Goal: Task Accomplishment & Management: Complete application form

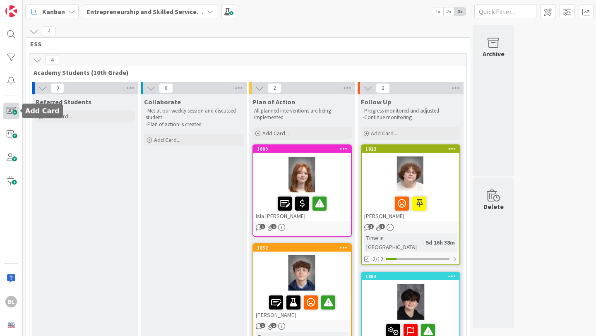
click at [13, 109] on span at bounding box center [11, 111] width 17 height 17
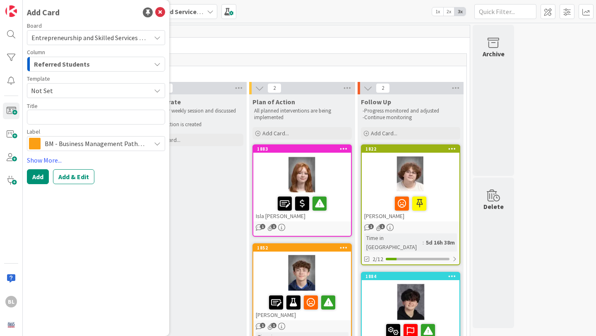
click at [71, 92] on span "Not Set" at bounding box center [87, 90] width 113 height 11
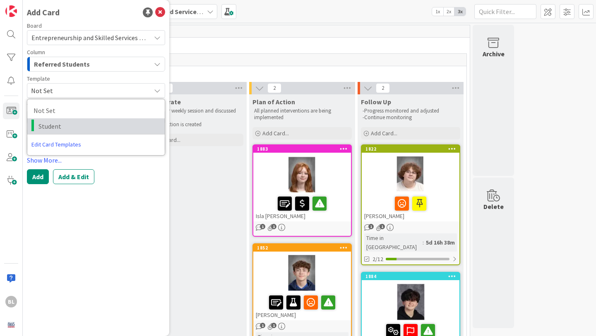
click at [48, 126] on span "Student" at bounding box center [98, 126] width 120 height 11
type textarea "x"
type textarea "Student"
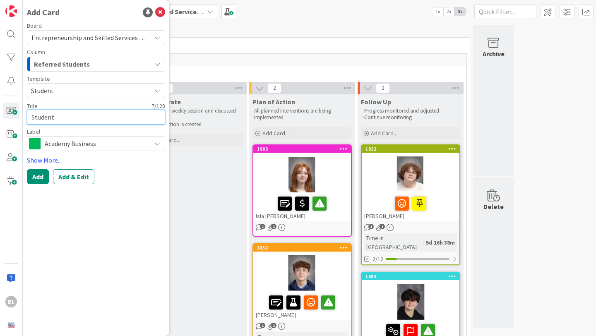
drag, startPoint x: 58, startPoint y: 120, endPoint x: 20, endPoint y: 119, distance: 38.5
click at [20, 119] on div "BL Add Card Board Entrepreneurship and Skilled Services Interventions - [DATE]-…" at bounding box center [11, 168] width 23 height 336
type textarea "x"
type textarea "M"
type textarea "x"
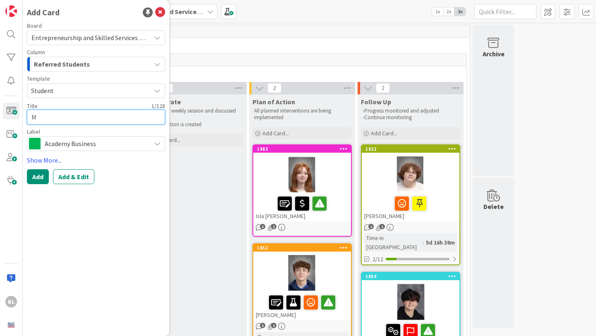
type textarea "Ma"
type textarea "x"
type textarea "Mat"
type textarea "x"
type textarea "[PERSON_NAME]"
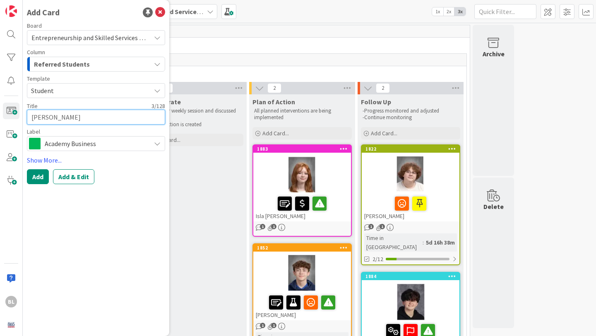
type textarea "x"
type textarea "Matth"
type textarea "x"
type textarea "Matthe"
type textarea "x"
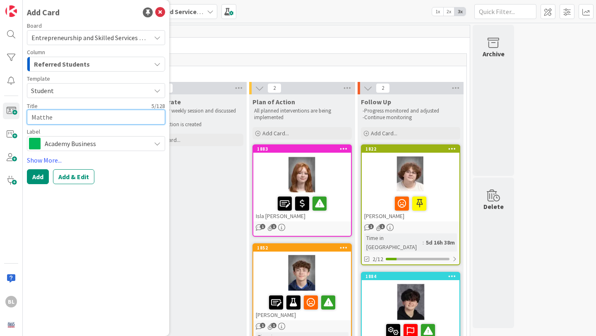
type textarea "[PERSON_NAME]"
type textarea "x"
type textarea "[PERSON_NAME]"
type textarea "x"
type textarea "[PERSON_NAME]"
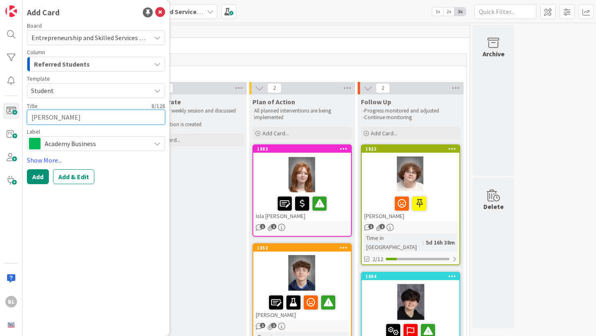
type textarea "x"
type textarea "[PERSON_NAME]"
type textarea "x"
type textarea "[PERSON_NAME]"
type textarea "x"
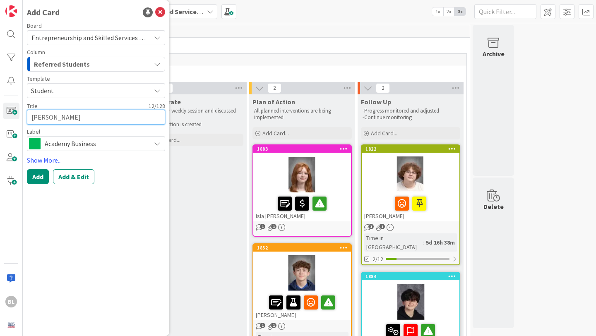
type textarea "[PERSON_NAME]"
type textarea "x"
type textarea "[PERSON_NAME]"
click at [146, 142] on span "Academy Business" at bounding box center [96, 144] width 102 height 12
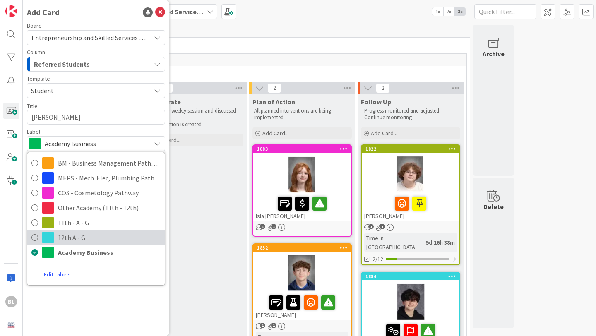
click at [73, 236] on span "12th A - G" at bounding box center [109, 237] width 103 height 12
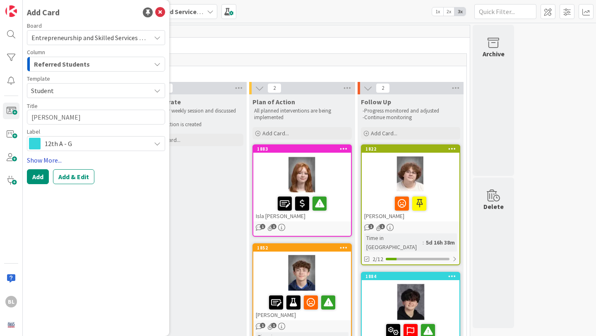
click at [46, 159] on link "Show More..." at bounding box center [96, 160] width 138 height 10
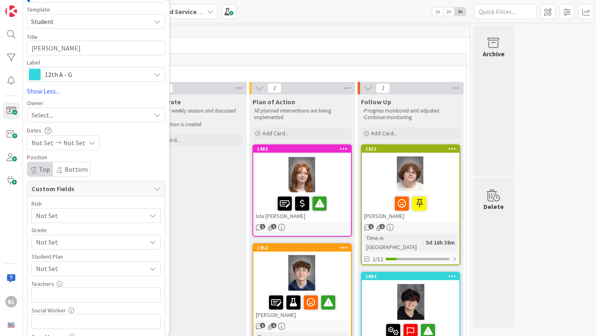
scroll to position [72, 0]
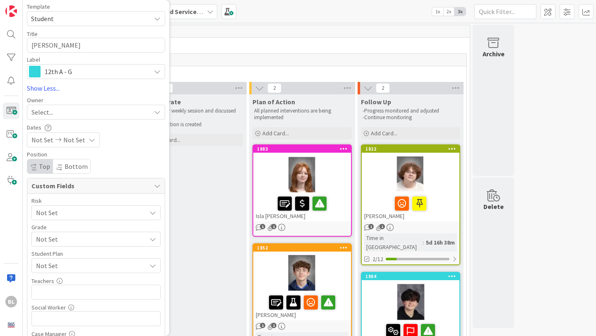
click at [106, 211] on span "Not Set" at bounding box center [89, 213] width 106 height 12
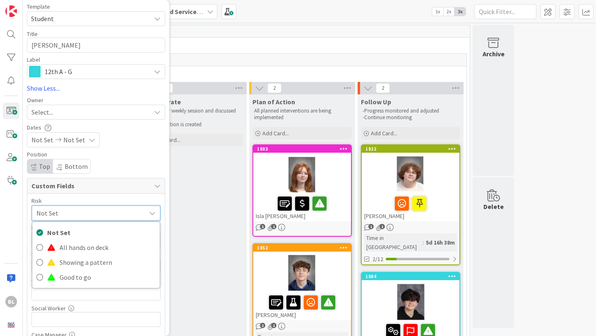
click at [106, 211] on span "Not Set" at bounding box center [88, 213] width 105 height 12
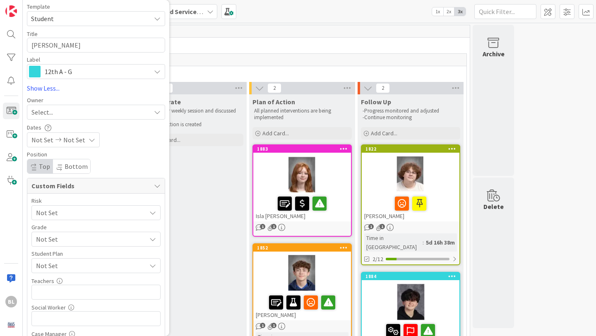
click at [93, 218] on span "Not Set" at bounding box center [89, 213] width 106 height 12
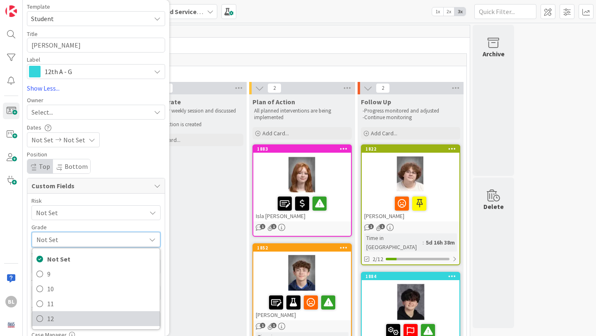
click at [44, 319] on link "12" at bounding box center [95, 318] width 127 height 15
type textarea "x"
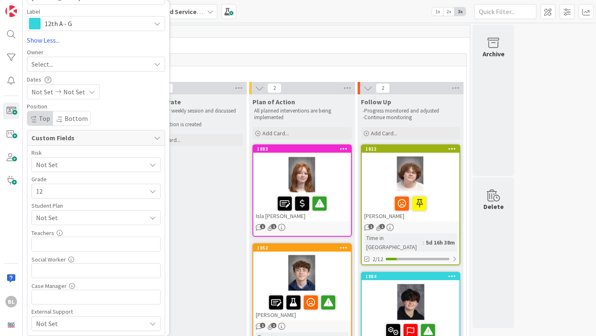
scroll to position [121, 0]
click at [68, 244] on input "text" at bounding box center [95, 242] width 129 height 15
type input "[PERSON_NAME]"
type textarea "x"
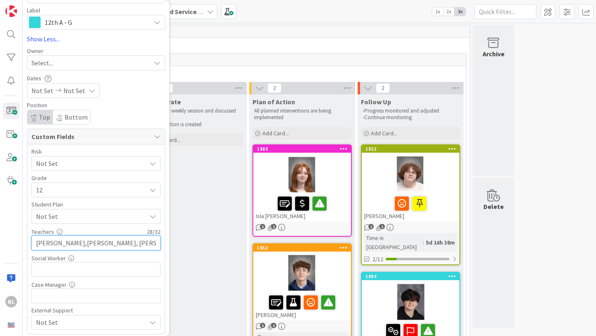
type input "[PERSON_NAME],[PERSON_NAME], [PERSON_NAME], [PERSON_NAME]"
type textarea "x"
type input "[PERSON_NAME],[PERSON_NAME], [PERSON_NAME], [PERSON_NAME]"
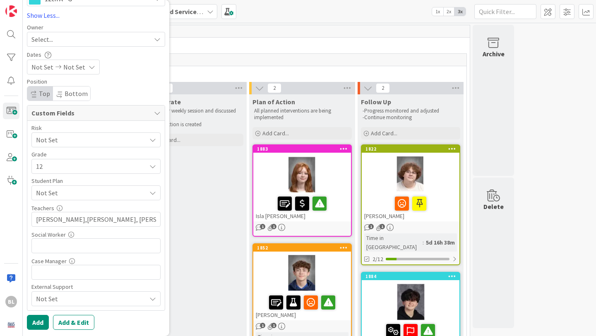
click at [124, 298] on span "Not Set" at bounding box center [91, 299] width 110 height 10
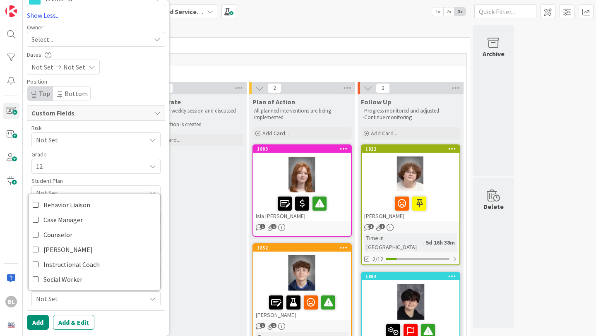
click at [124, 298] on span "Not Set" at bounding box center [91, 299] width 110 height 10
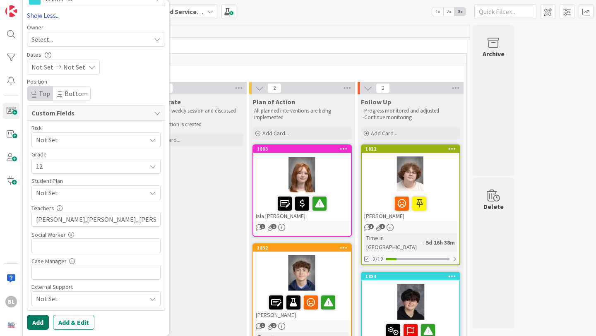
click at [39, 321] on button "Add" at bounding box center [38, 322] width 22 height 15
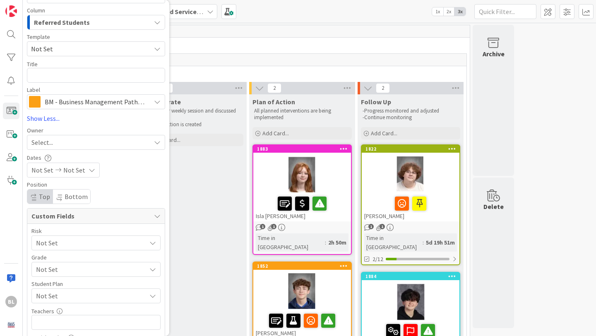
scroll to position [0, 0]
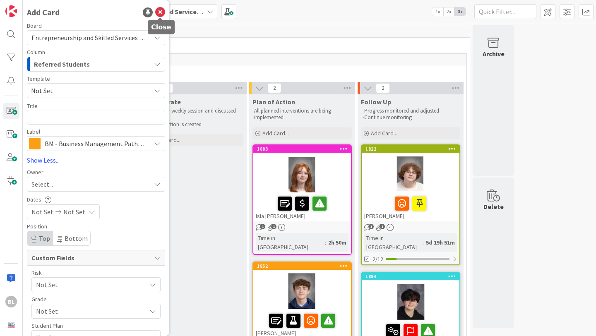
click at [161, 14] on icon at bounding box center [160, 12] width 10 height 10
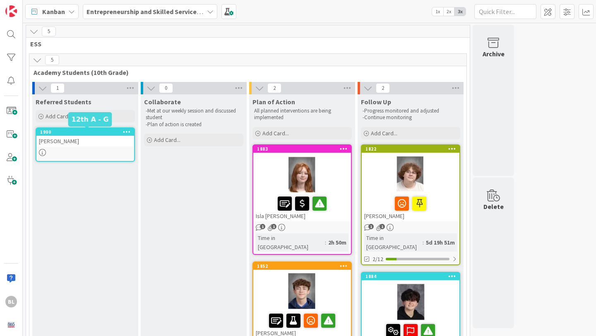
click at [93, 129] on div "1900" at bounding box center [87, 132] width 94 height 6
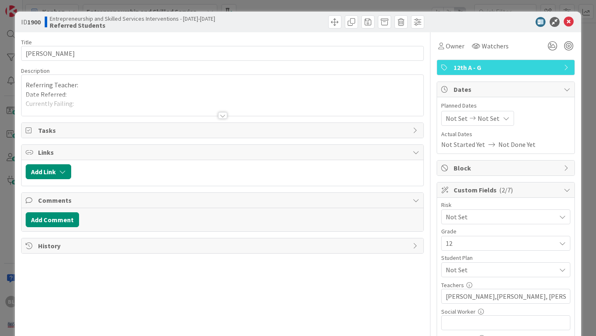
click at [222, 115] on div at bounding box center [222, 115] width 9 height 7
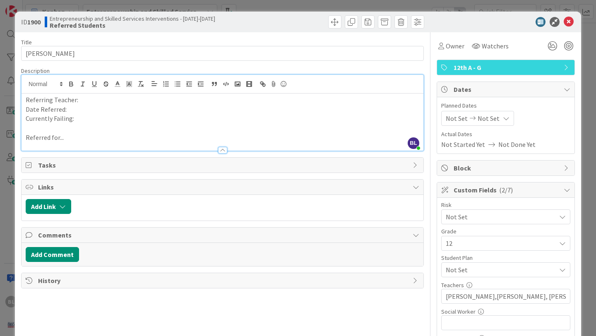
click at [89, 101] on p "Referring Teacher:" at bounding box center [222, 100] width 393 height 10
click at [73, 108] on p "Date Referred:" at bounding box center [222, 110] width 393 height 10
click at [79, 119] on p "Currently Failing:" at bounding box center [222, 119] width 393 height 10
click at [68, 138] on p "Referred for..." at bounding box center [222, 138] width 393 height 10
drag, startPoint x: 69, startPoint y: 138, endPoint x: 69, endPoint y: 74, distance: 64.1
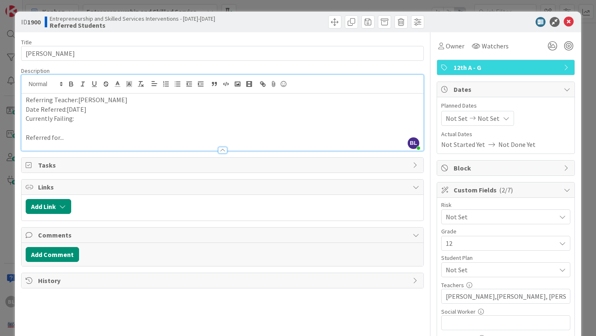
click at [69, 136] on p "Referred for..." at bounding box center [222, 138] width 393 height 10
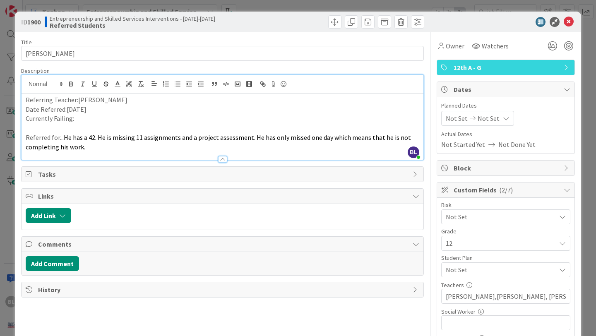
click at [79, 119] on p "Currently Failing:" at bounding box center [222, 119] width 393 height 10
click at [114, 119] on p "Currently Failing: Personal Finiance" at bounding box center [222, 119] width 393 height 10
click at [117, 123] on p at bounding box center [222, 128] width 393 height 10
click at [112, 117] on p "Currently Failing: Personal Finiance" at bounding box center [222, 119] width 393 height 10
click at [554, 47] on icon at bounding box center [552, 45] width 15 height 15
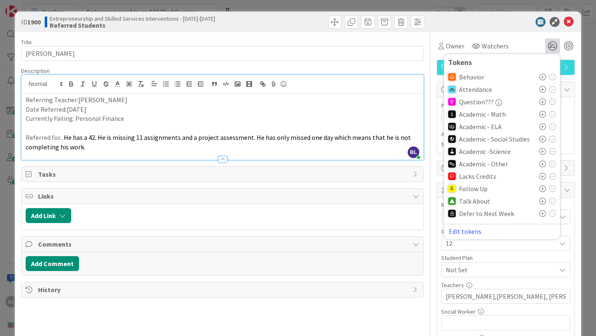
click at [542, 163] on icon at bounding box center [542, 164] width 7 height 7
click at [542, 202] on icon at bounding box center [542, 203] width 7 height 7
click at [569, 21] on icon at bounding box center [568, 22] width 10 height 10
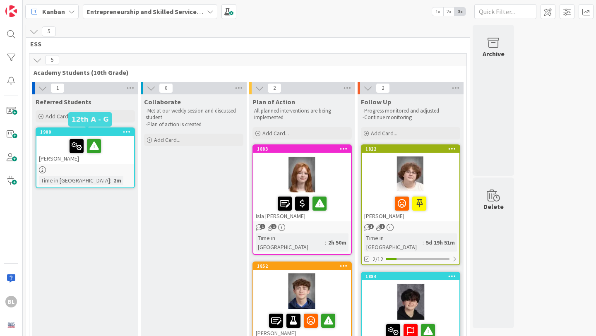
click at [106, 133] on div "1900" at bounding box center [87, 132] width 94 height 6
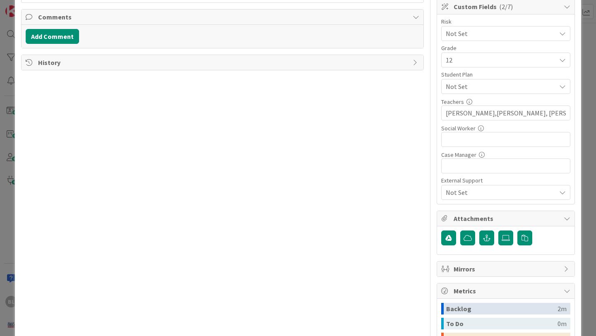
scroll to position [184, 0]
click at [507, 235] on icon at bounding box center [505, 237] width 8 height 7
click at [498, 230] on input "file" at bounding box center [498, 230] width 0 height 0
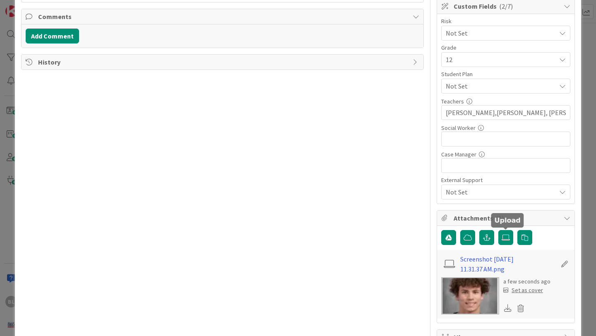
click at [524, 290] on div "Set as cover" at bounding box center [523, 290] width 40 height 9
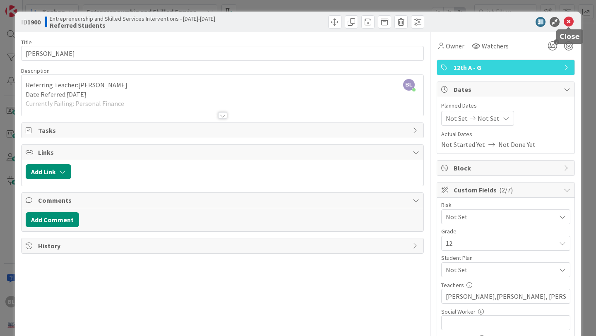
click at [569, 20] on icon at bounding box center [568, 22] width 10 height 10
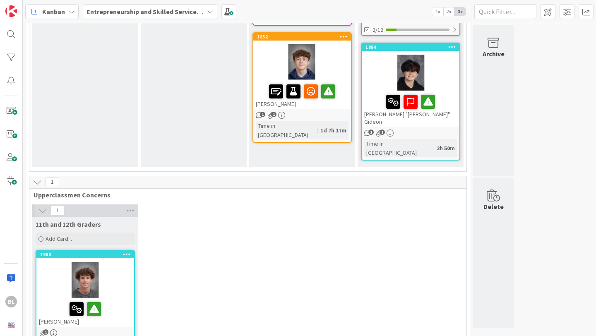
scroll to position [174, 0]
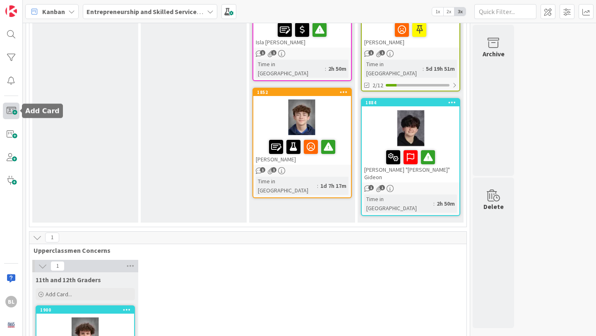
click at [10, 110] on span at bounding box center [11, 111] width 17 height 17
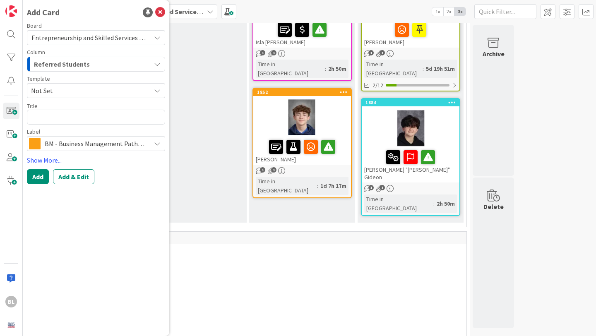
click at [91, 91] on span "Not Set" at bounding box center [87, 90] width 113 height 11
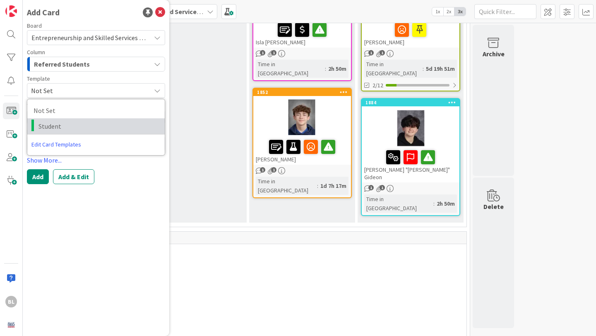
click at [55, 125] on span "Student" at bounding box center [98, 126] width 120 height 11
type textarea "x"
type textarea "Student"
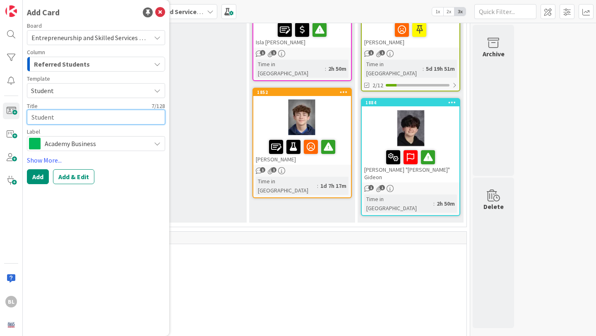
click at [67, 115] on textarea "Student" at bounding box center [96, 117] width 138 height 15
drag, startPoint x: 67, startPoint y: 115, endPoint x: 17, endPoint y: 115, distance: 50.1
click at [17, 115] on div "BL Add Card Board Entrepreneurship and Skilled Services Interventions - [DATE]-…" at bounding box center [11, 168] width 23 height 336
type textarea "x"
type textarea "T"
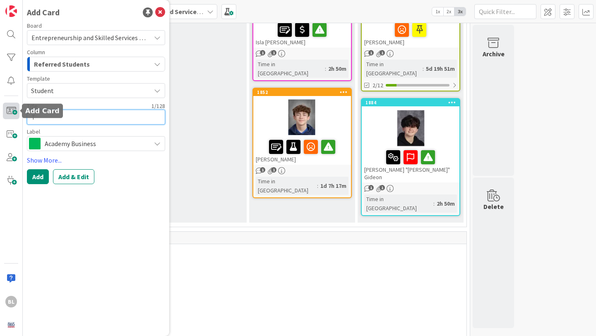
type textarea "x"
type textarea "Tr"
type textarea "x"
type textarea "Trey"
type textarea "x"
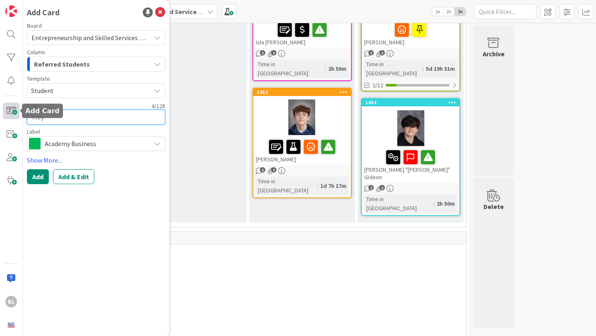
type textarea "Trey"
type textarea "x"
type textarea "Trey C"
type textarea "x"
type textarea "Trey Ch"
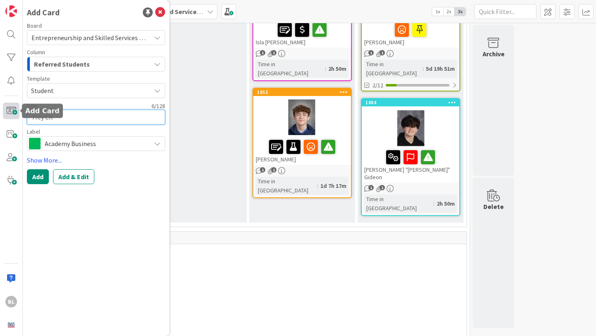
type textarea "x"
type textarea "[PERSON_NAME]"
type textarea "x"
type textarea "Trey Chova"
type textarea "x"
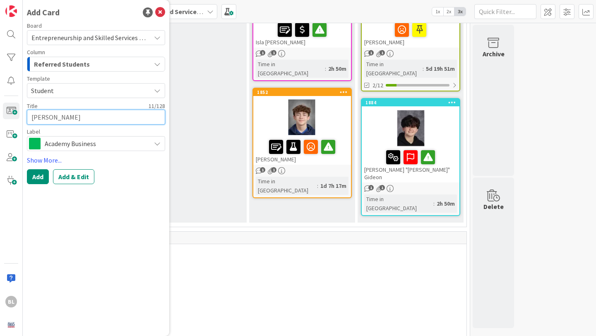
type textarea "[PERSON_NAME]"
click at [110, 143] on span "Academy Business" at bounding box center [96, 144] width 102 height 12
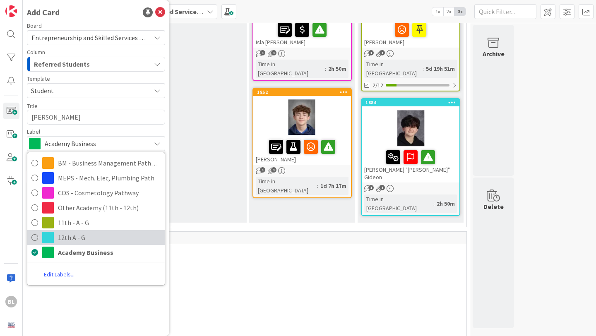
click at [68, 237] on span "12th A - G" at bounding box center [109, 237] width 103 height 12
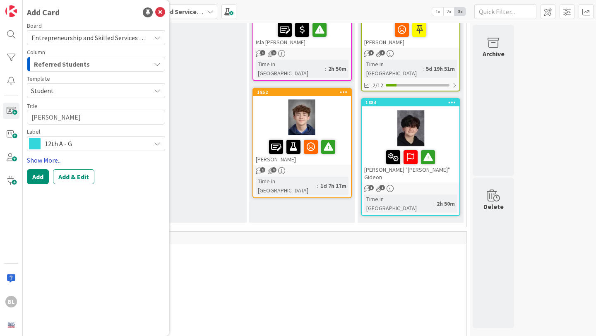
click at [38, 160] on link "Show More..." at bounding box center [96, 160] width 138 height 10
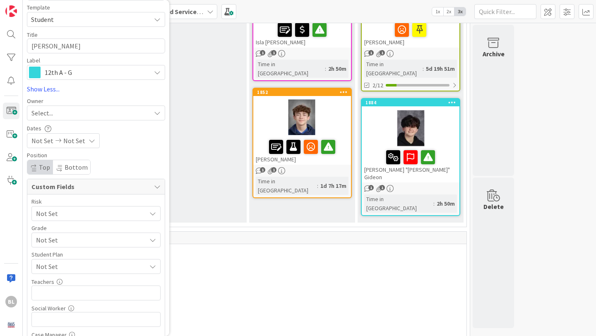
scroll to position [73, 0]
click at [99, 209] on span "Not Set" at bounding box center [89, 212] width 106 height 12
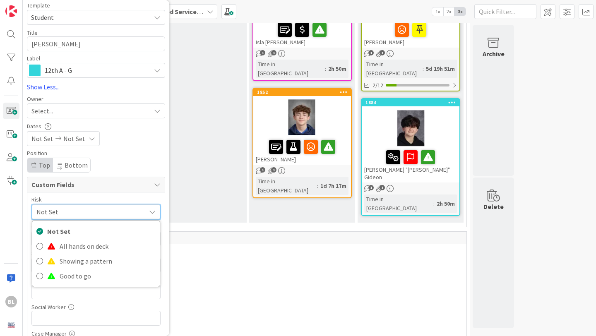
click at [99, 209] on span "Not Set" at bounding box center [88, 212] width 105 height 12
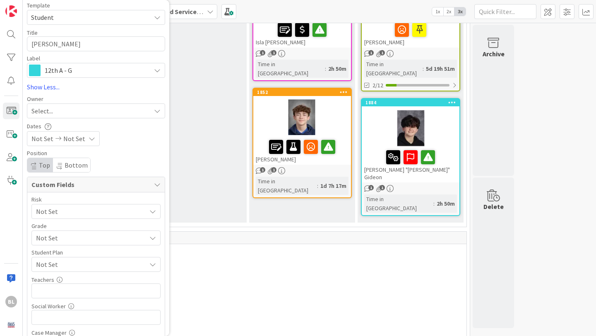
click at [81, 217] on span "Not Set" at bounding box center [89, 212] width 106 height 12
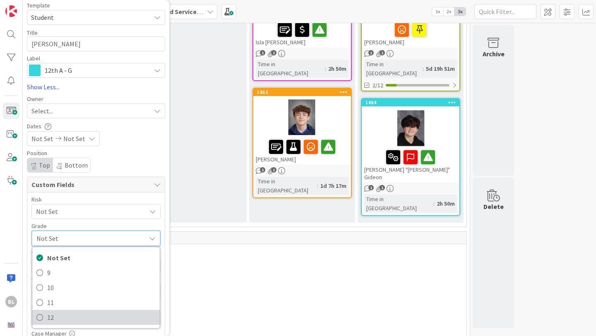
click at [47, 316] on span "12" at bounding box center [101, 317] width 108 height 12
type textarea "x"
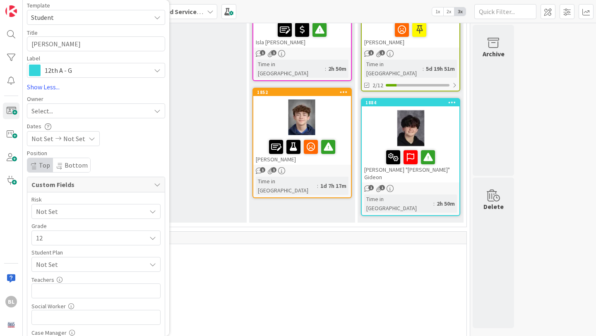
click at [77, 264] on span "Not Set" at bounding box center [91, 264] width 110 height 10
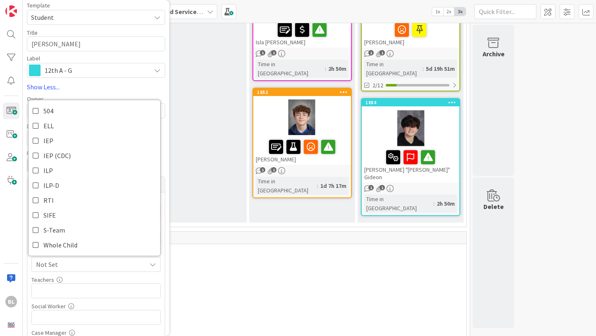
click at [77, 264] on span "Not Set" at bounding box center [91, 264] width 110 height 10
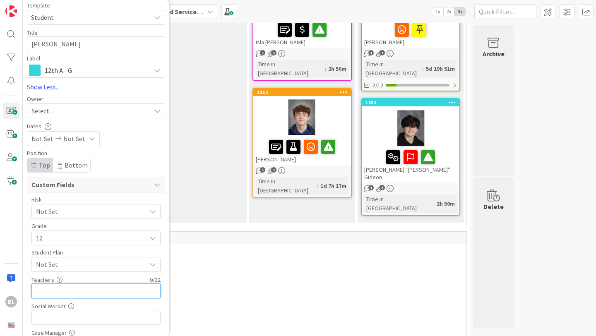
click at [63, 296] on input "text" at bounding box center [95, 290] width 129 height 15
type input "Rober"
type textarea "x"
type input "[PERSON_NAME],"
type textarea "x"
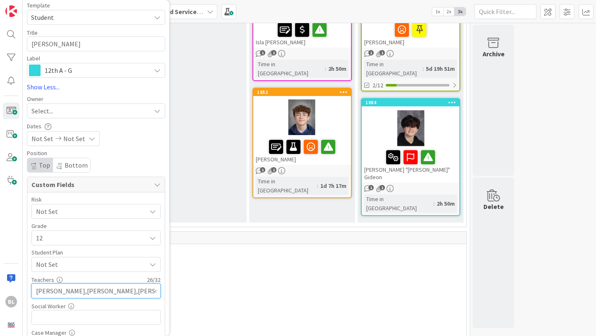
type input "[PERSON_NAME],[PERSON_NAME],[PERSON_NAME], [PERSON_NAME]"
type textarea "x"
type input "[PERSON_NAME],[PERSON_NAME],[PERSON_NAME], [PERSON_NAME]"
type textarea "x"
type input "[PERSON_NAME],[PERSON_NAME],[PERSON_NAME], [PERSON_NAME]"
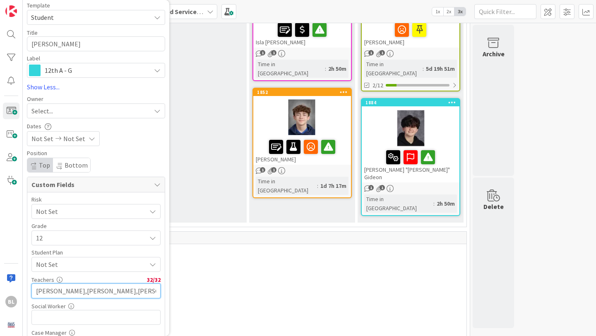
type textarea "x"
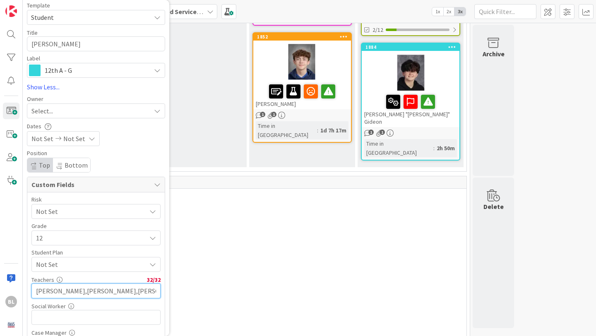
scroll to position [145, 0]
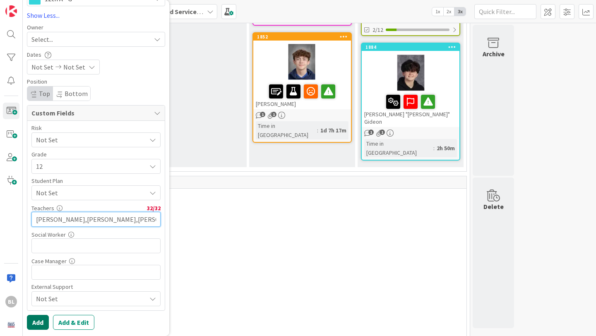
type input "[PERSON_NAME],[PERSON_NAME],[PERSON_NAME], [PERSON_NAME]"
click at [38, 322] on button "Add" at bounding box center [38, 322] width 22 height 15
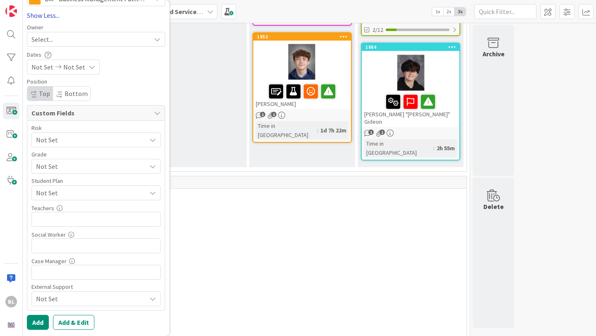
scroll to position [0, 0]
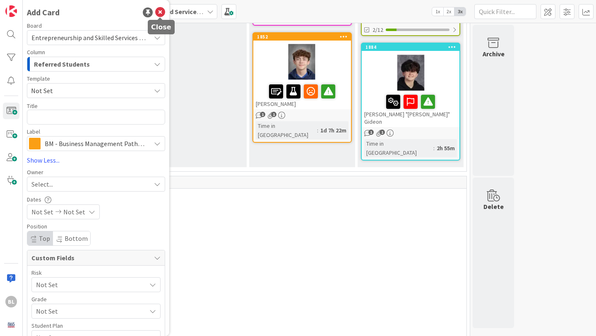
click at [160, 14] on icon at bounding box center [160, 12] width 10 height 10
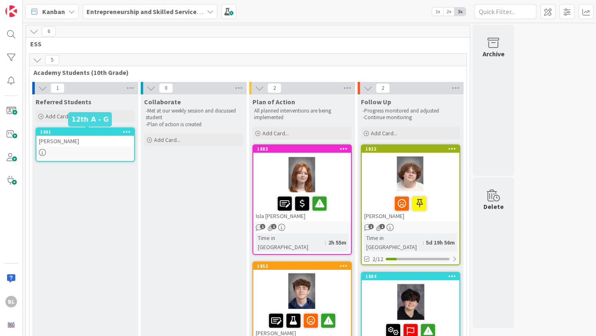
click at [100, 132] on div "1901" at bounding box center [87, 132] width 94 height 6
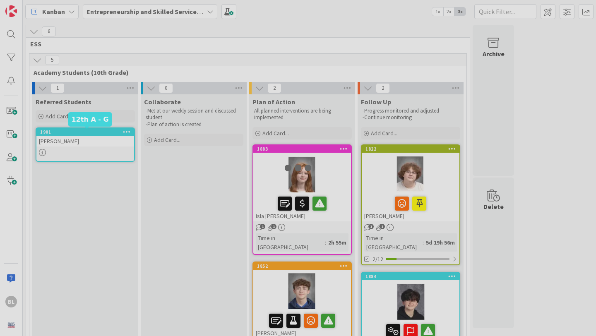
click at [100, 132] on div at bounding box center [298, 168] width 596 height 336
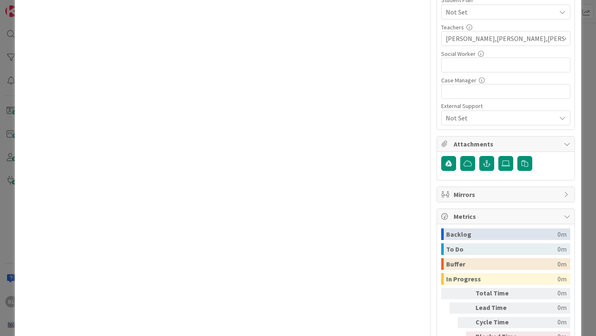
scroll to position [263, 0]
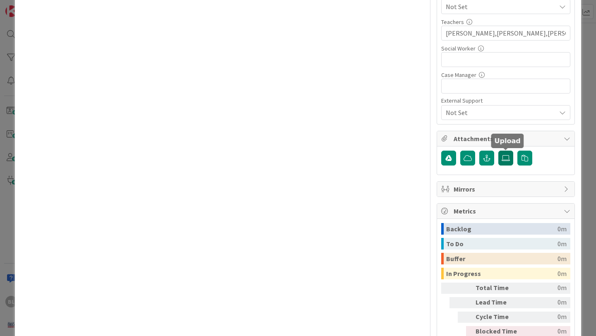
click at [505, 157] on icon at bounding box center [505, 158] width 8 height 7
click at [498, 151] on input "file" at bounding box center [498, 151] width 0 height 0
click at [506, 160] on icon at bounding box center [505, 158] width 8 height 7
click at [498, 151] on input "file" at bounding box center [498, 151] width 0 height 0
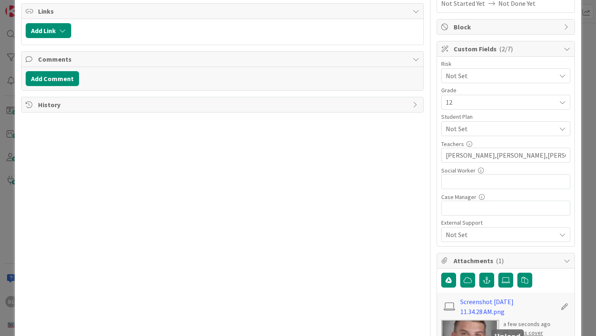
scroll to position [0, 0]
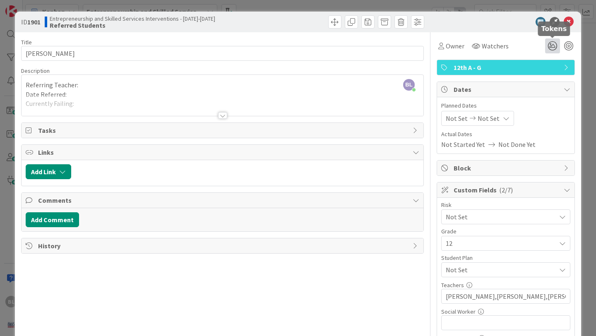
click at [554, 43] on icon at bounding box center [552, 45] width 15 height 15
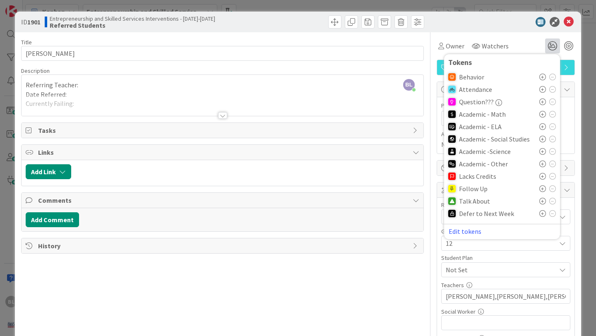
click at [541, 161] on icon at bounding box center [542, 164] width 7 height 7
click at [542, 203] on icon at bounding box center [542, 203] width 7 height 7
click at [222, 113] on div at bounding box center [222, 115] width 9 height 7
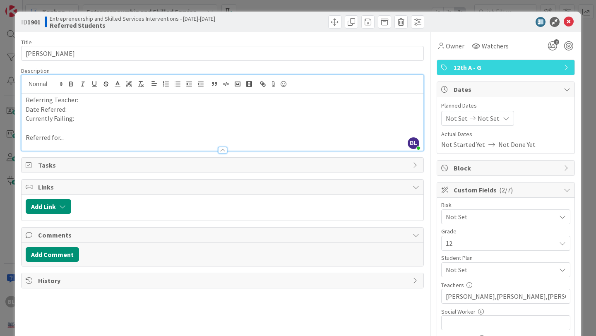
click at [83, 96] on p "Referring Teacher:" at bounding box center [222, 100] width 393 height 10
click at [69, 110] on p "Date Referred:" at bounding box center [222, 110] width 393 height 10
click at [76, 119] on p "Currently Failing:" at bounding box center [222, 119] width 393 height 10
click at [70, 135] on p "Referred for..." at bounding box center [222, 138] width 393 height 10
click at [66, 139] on p "Referred for..." at bounding box center [222, 138] width 393 height 10
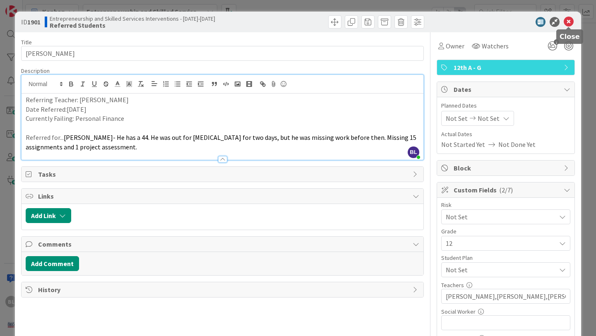
click at [568, 22] on icon at bounding box center [568, 22] width 10 height 10
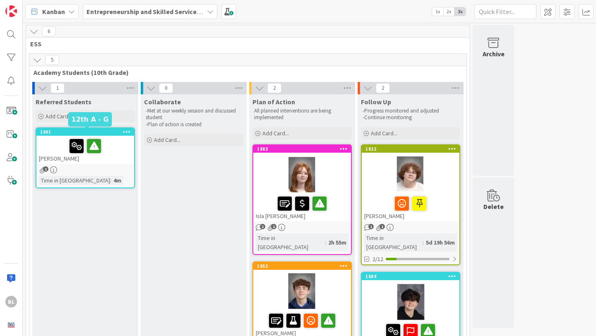
click at [103, 132] on div "1901" at bounding box center [87, 132] width 94 height 6
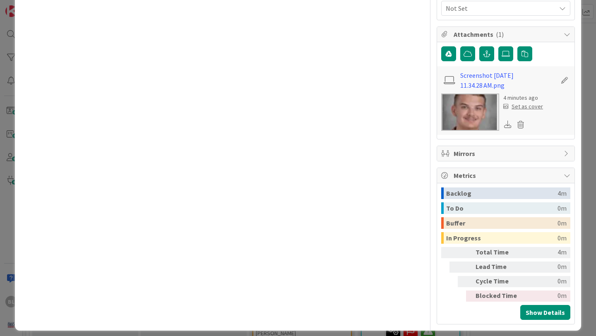
scroll to position [374, 0]
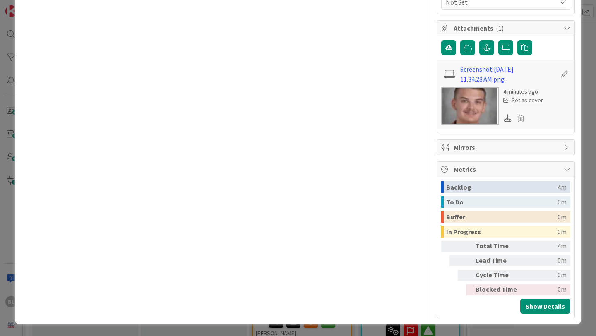
click at [526, 100] on div "Set as cover" at bounding box center [523, 100] width 40 height 9
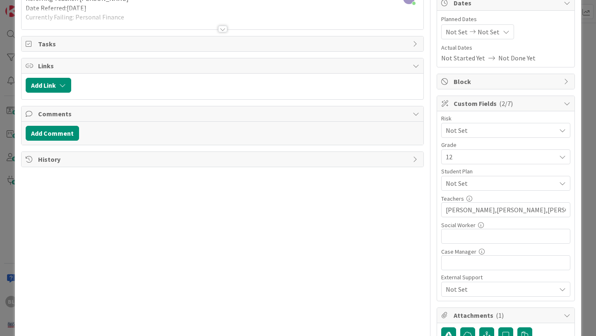
scroll to position [0, 0]
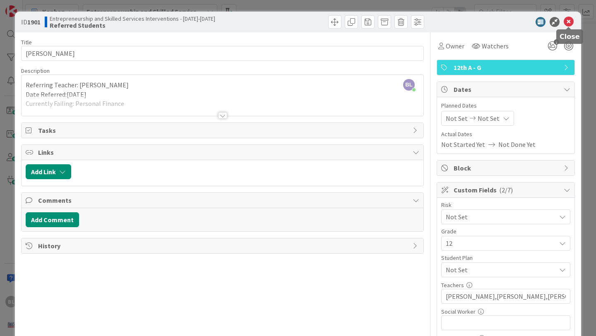
click at [569, 20] on icon at bounding box center [568, 22] width 10 height 10
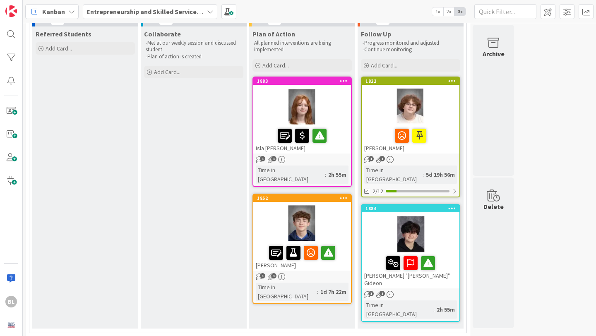
scroll to position [77, 0]
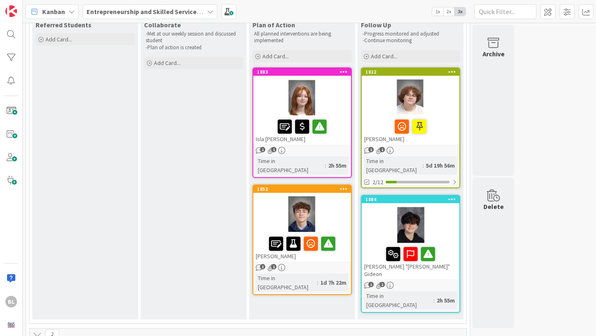
drag, startPoint x: 105, startPoint y: 69, endPoint x: 418, endPoint y: 0, distance: 319.8
